Goal: Navigation & Orientation: Find specific page/section

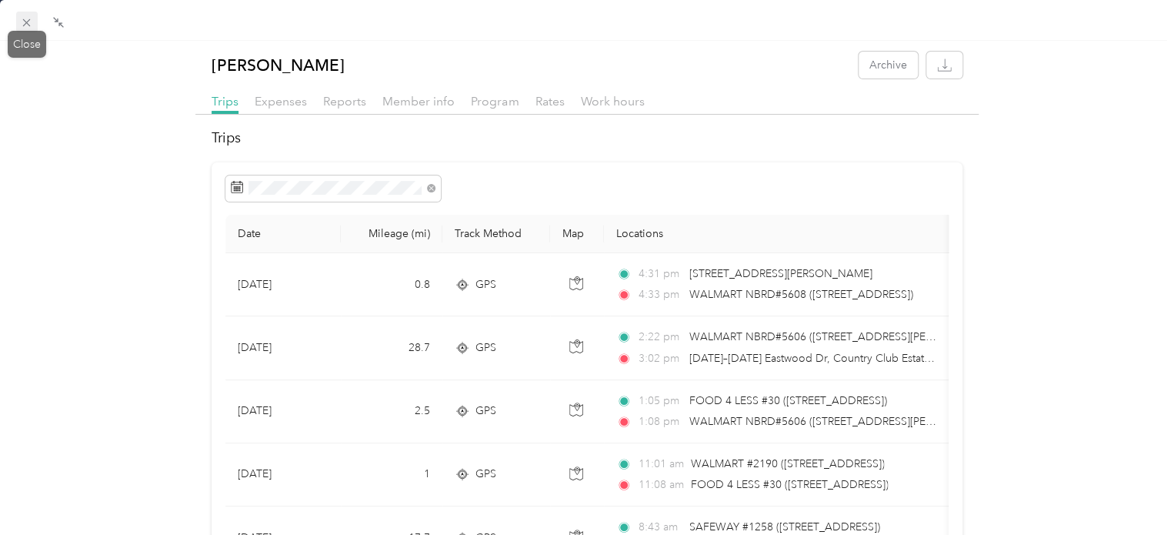
click at [28, 18] on icon at bounding box center [26, 22] width 13 height 13
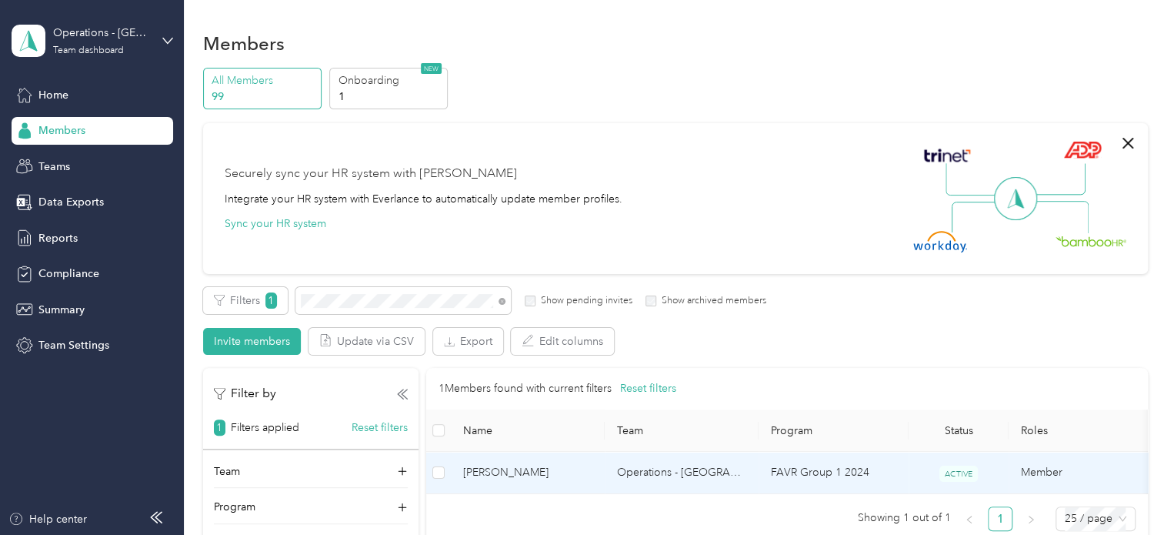
click at [560, 473] on span "[PERSON_NAME]" at bounding box center [527, 472] width 129 height 17
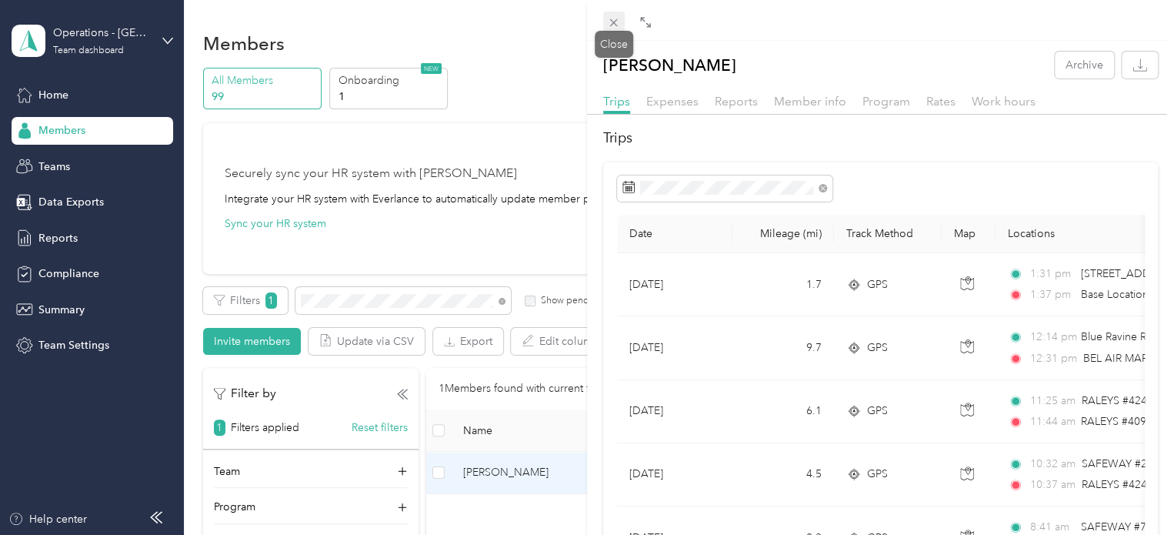
click at [609, 23] on icon at bounding box center [613, 22] width 13 height 13
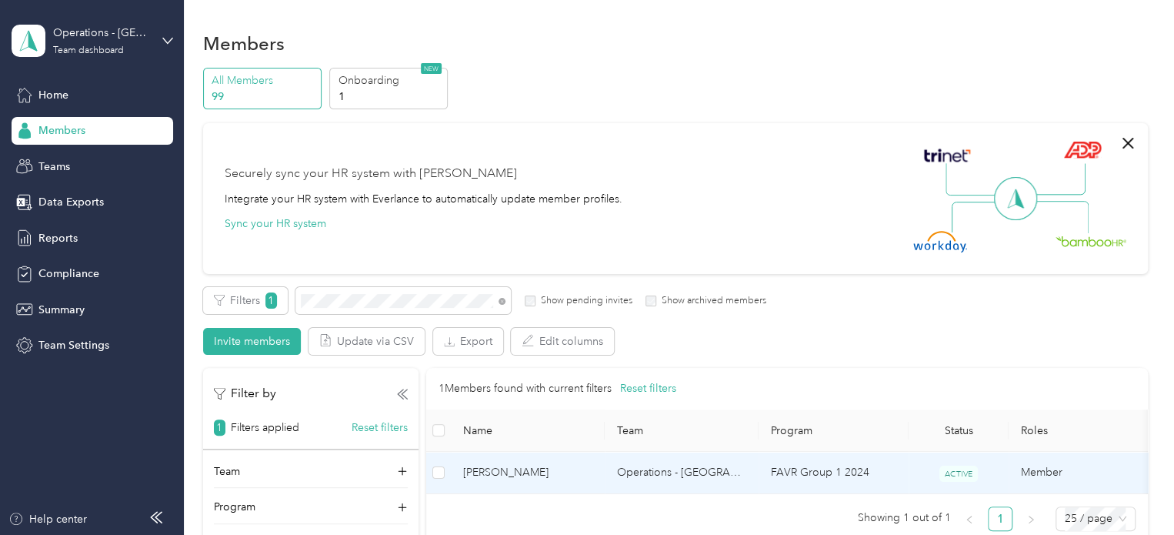
click at [560, 469] on span "[PERSON_NAME]" at bounding box center [527, 472] width 129 height 17
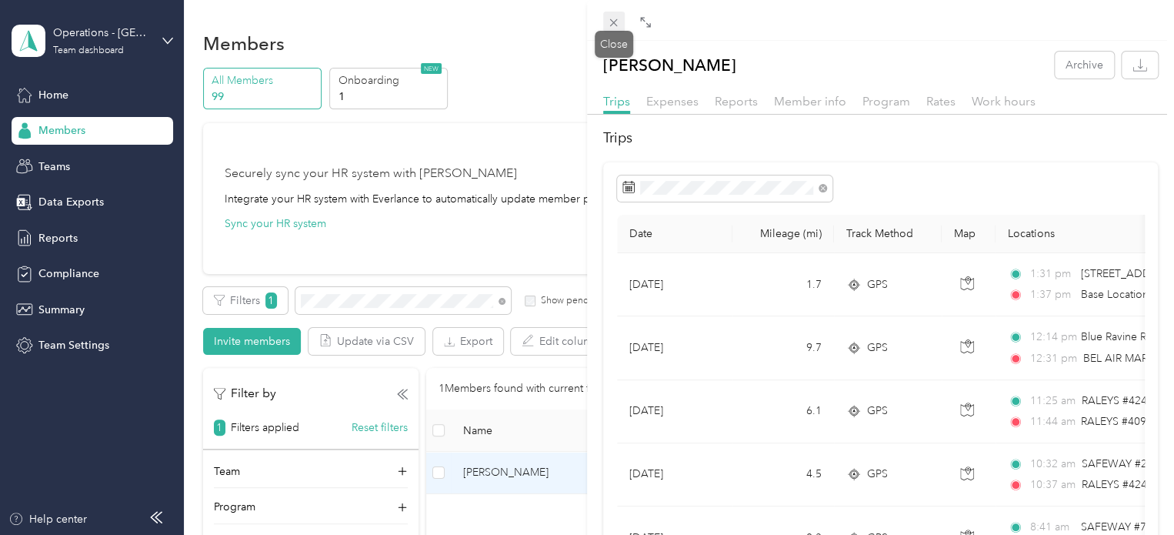
click at [617, 21] on icon at bounding box center [613, 22] width 13 height 13
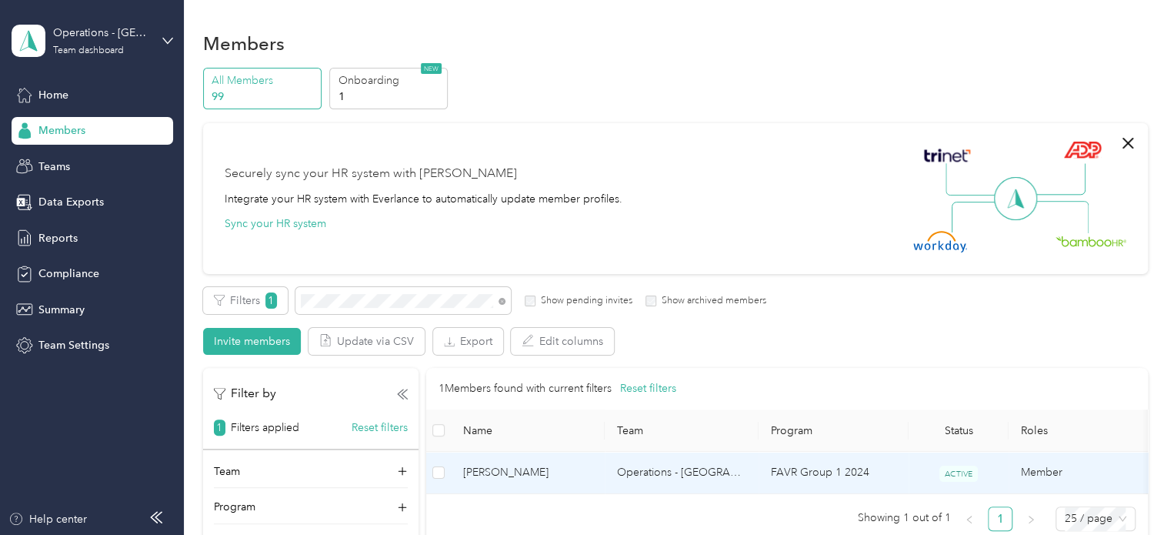
click at [514, 465] on span "[PERSON_NAME]" at bounding box center [527, 472] width 129 height 17
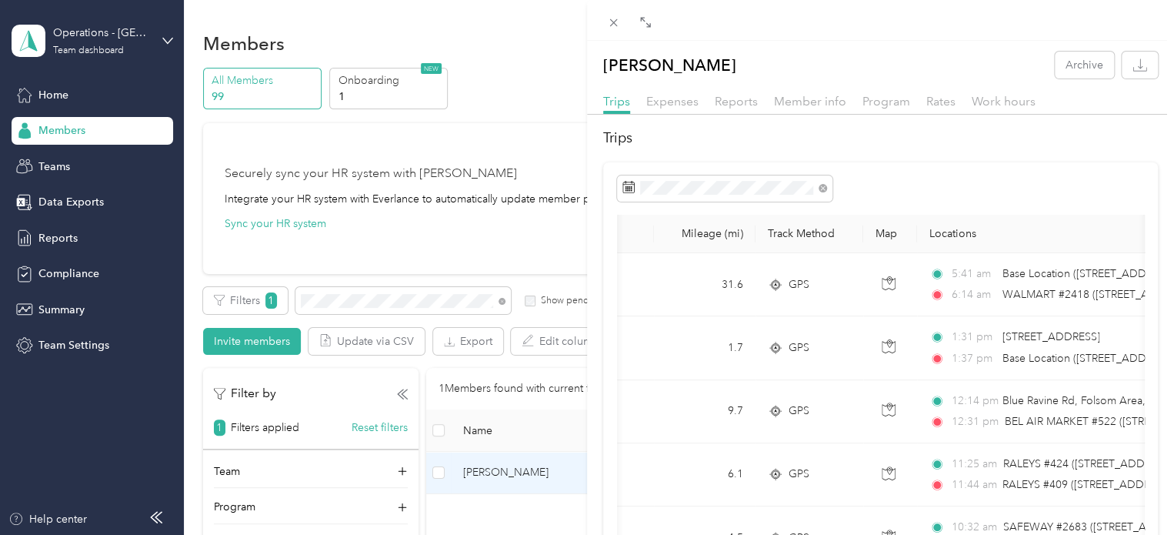
scroll to position [0, 78]
click at [354, 298] on div "[PERSON_NAME] Archive Trips Expenses Reports Member info Program Rates Work hou…" at bounding box center [587, 267] width 1174 height 535
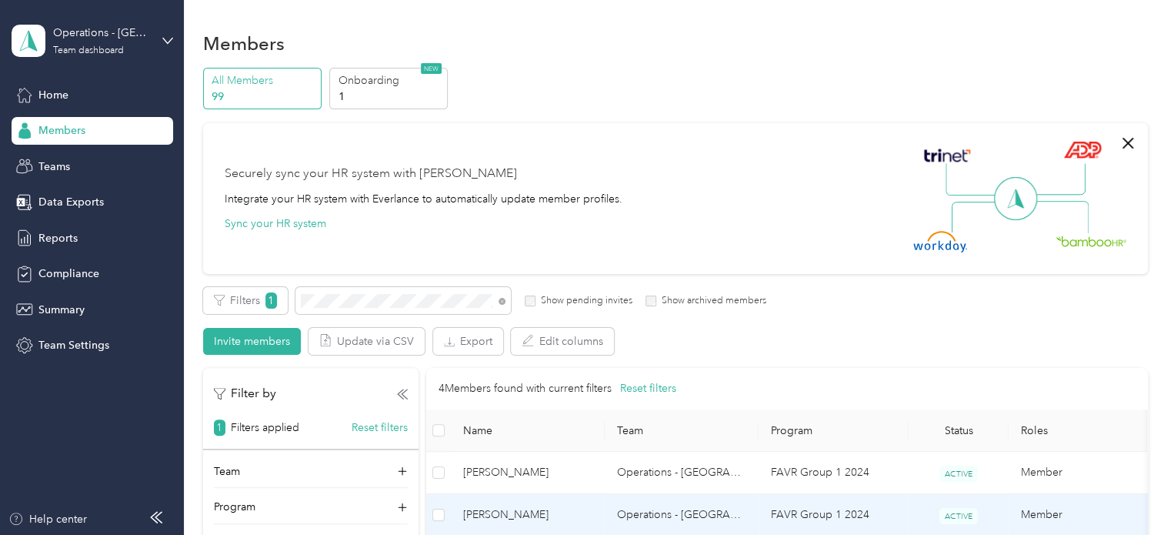
click at [512, 513] on span "[PERSON_NAME]" at bounding box center [527, 514] width 129 height 17
